Goal: Task Accomplishment & Management: Use online tool/utility

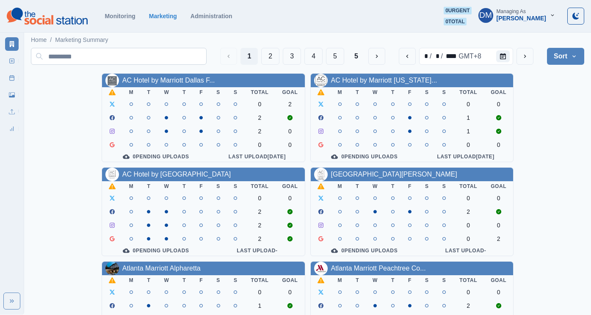
click at [193, 55] on input at bounding box center [119, 56] width 176 height 17
paste input "**********"
type input "**********"
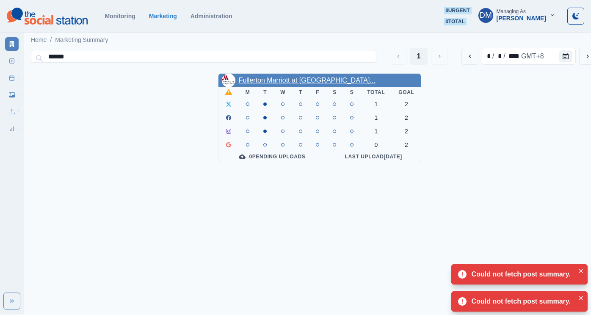
type input "******"
click at [255, 77] on link "Fullerton Marriott at [GEOGRAPHIC_DATA]..." at bounding box center [307, 80] width 137 height 7
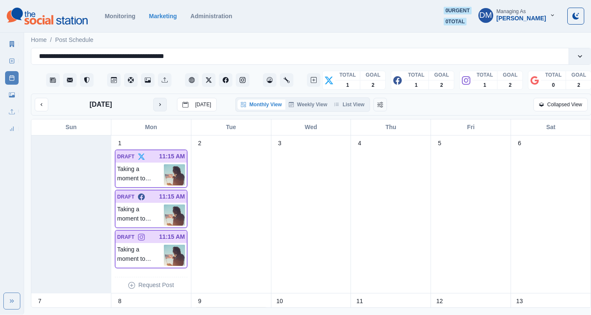
click at [153, 98] on button "next month" at bounding box center [160, 105] width 14 height 14
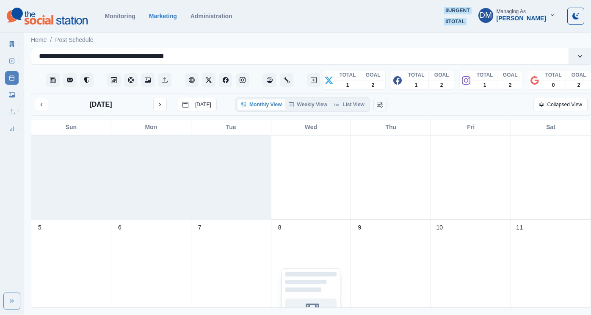
scroll to position [2, 0]
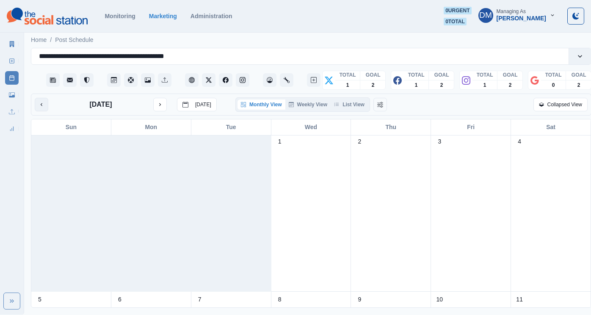
click at [39, 102] on icon "previous month" at bounding box center [42, 105] width 6 height 6
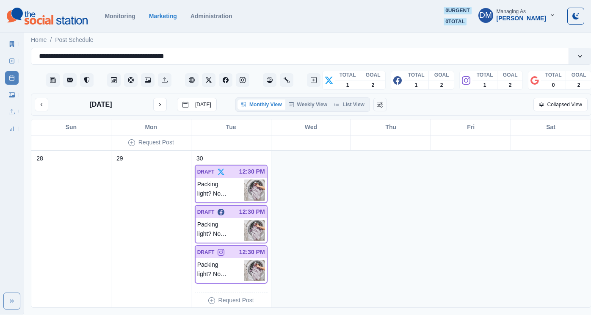
scroll to position [618, 0]
click at [157, 102] on icon "next month" at bounding box center [160, 105] width 6 height 6
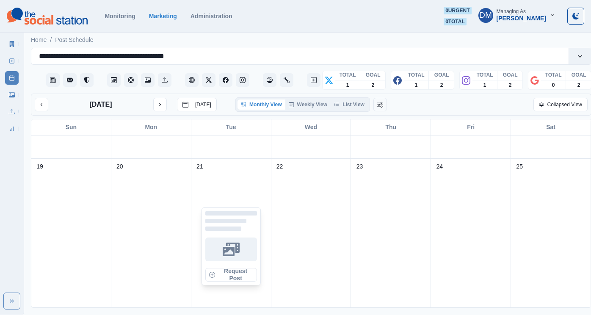
scroll to position [375, 0]
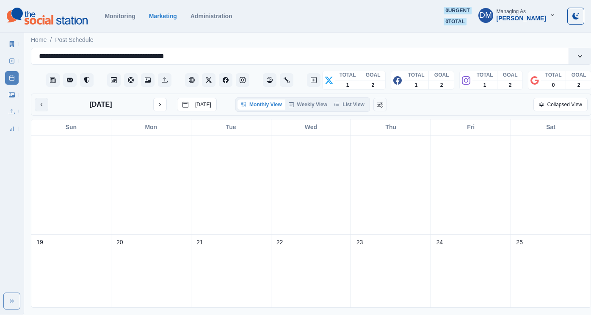
click at [40, 98] on button "previous month" at bounding box center [42, 105] width 14 height 14
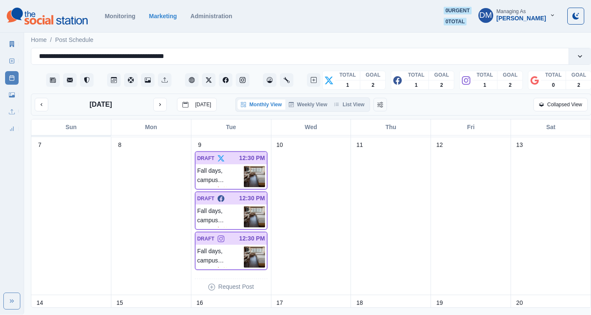
scroll to position [157, 0]
click at [157, 102] on icon "next month" at bounding box center [160, 105] width 6 height 6
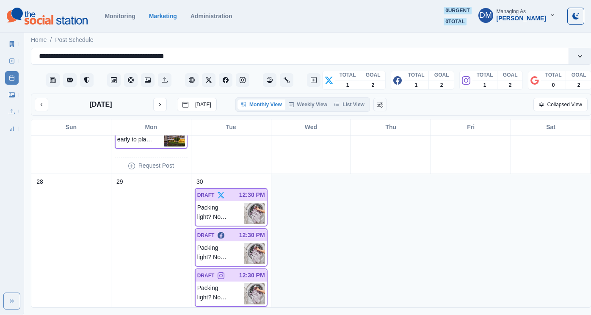
scroll to position [594, 0]
click at [157, 102] on icon "next month" at bounding box center [160, 105] width 6 height 6
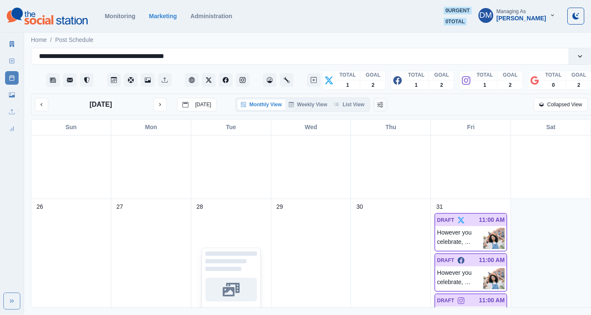
scroll to position [573, 0]
